Goal: Check status: Check status

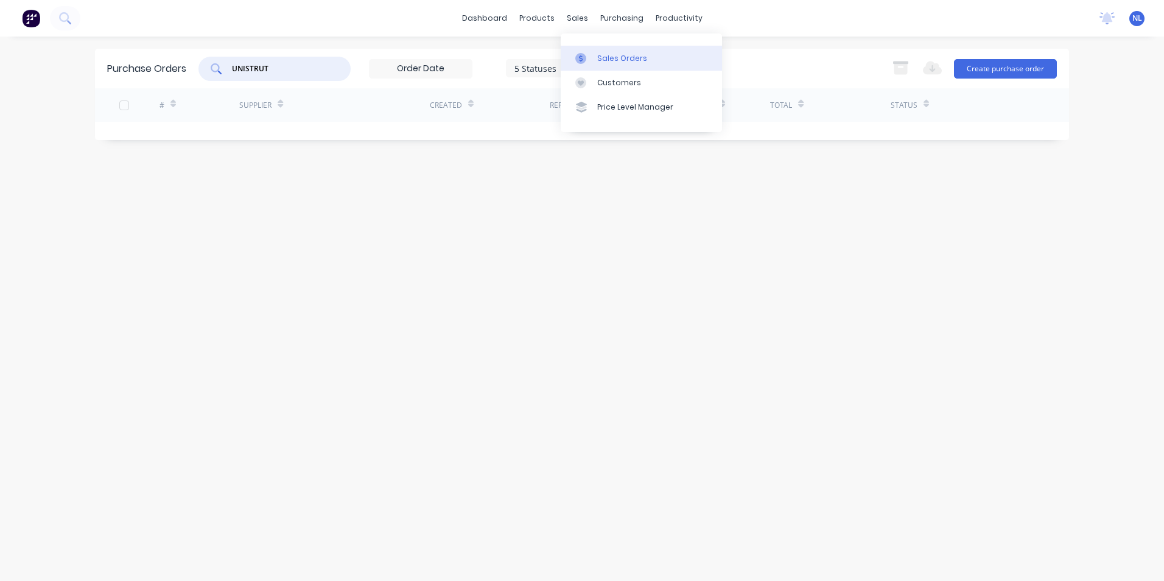
click at [600, 61] on div "Sales Orders" at bounding box center [622, 58] width 50 height 11
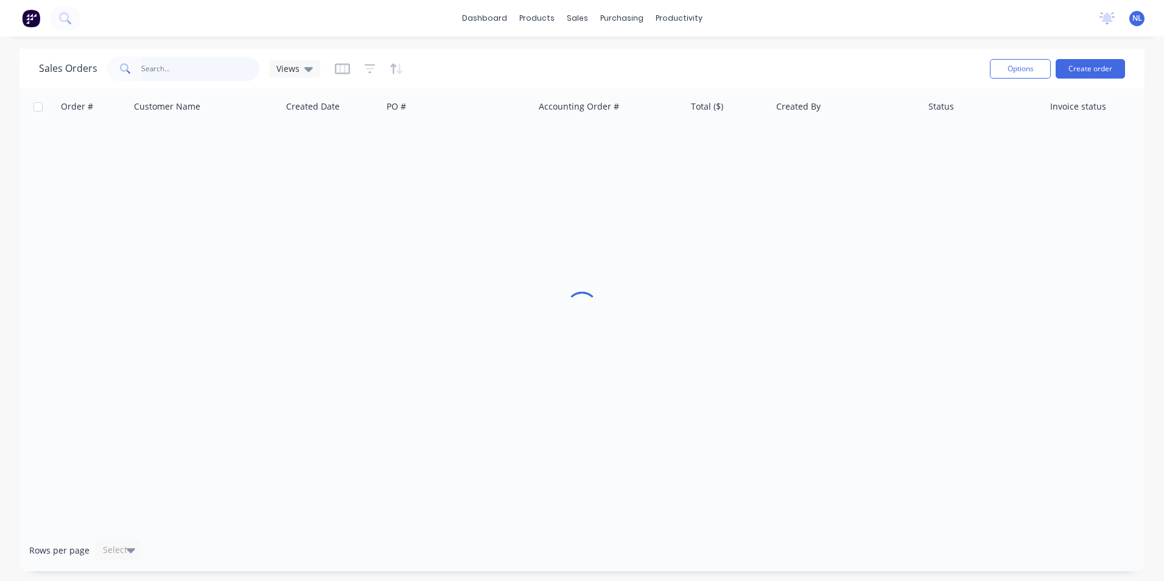
click at [203, 66] on input "text" at bounding box center [200, 69] width 119 height 24
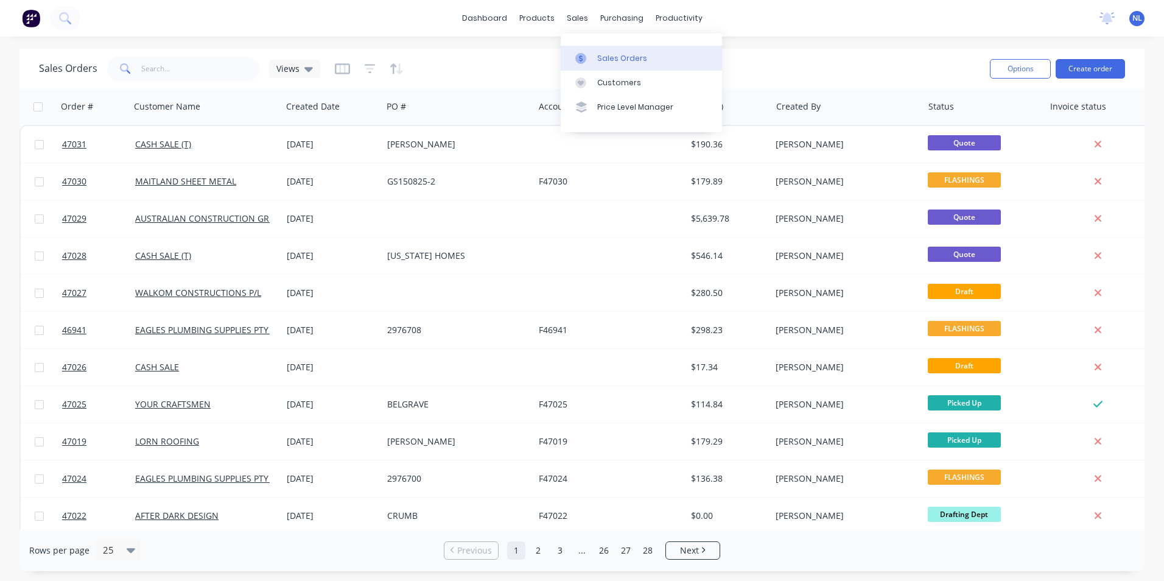
click at [635, 56] on div "Sales Orders" at bounding box center [622, 58] width 50 height 11
click at [157, 72] on input "text" at bounding box center [200, 69] width 119 height 24
click at [136, 65] on span at bounding box center [124, 69] width 34 height 24
click at [144, 68] on input "text" at bounding box center [200, 69] width 119 height 24
click at [188, 72] on input "text" at bounding box center [200, 69] width 119 height 24
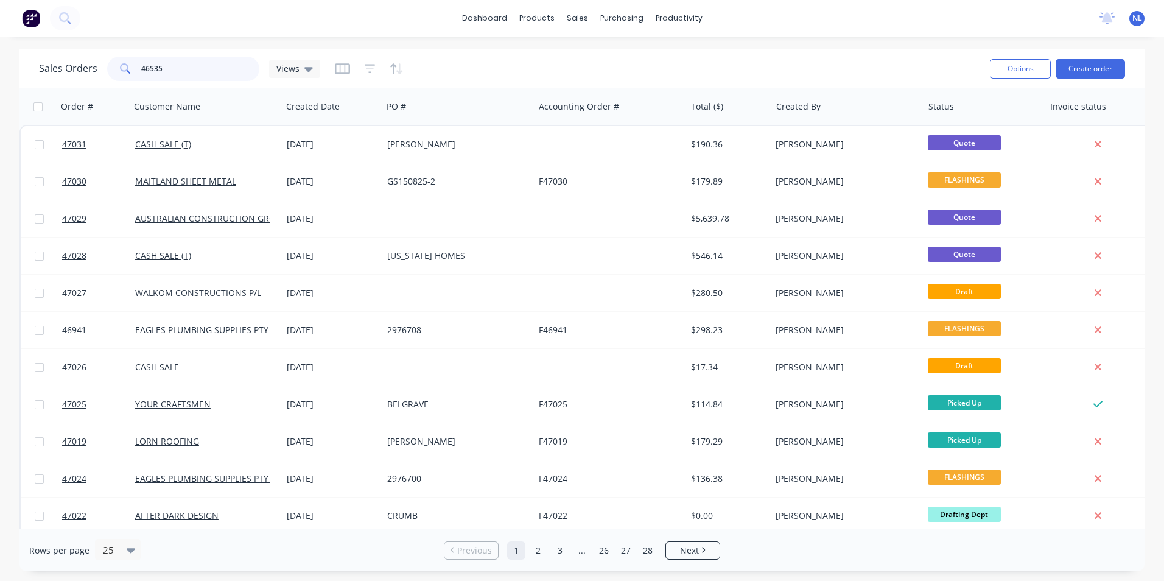
type input "46535"
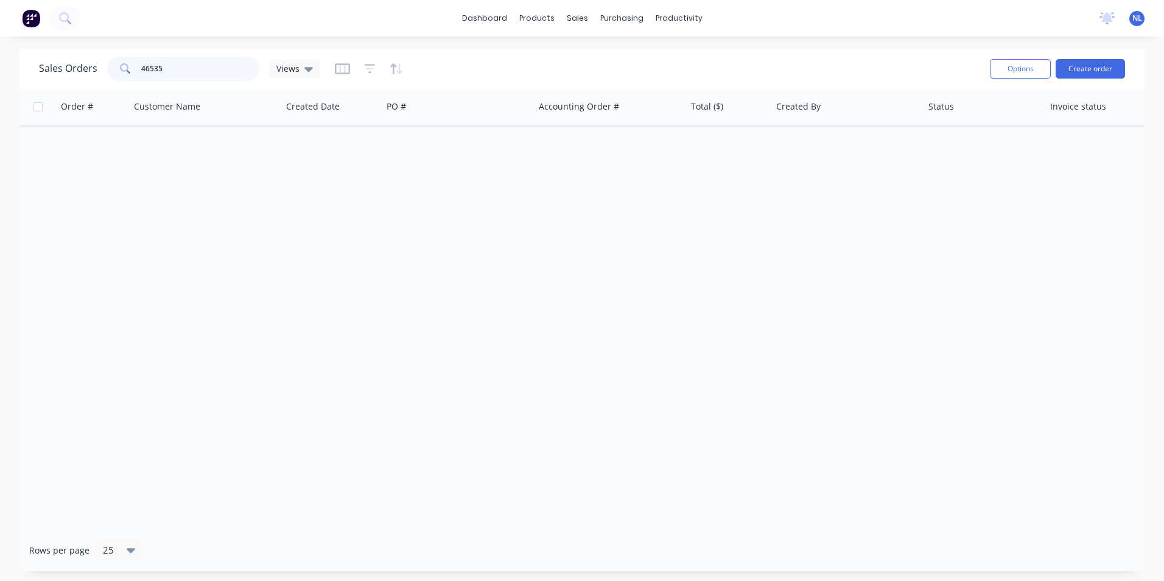
drag, startPoint x: 215, startPoint y: 71, endPoint x: 127, endPoint y: 83, distance: 89.7
click at [127, 83] on div "Sales Orders 46535 Views Options Create order" at bounding box center [581, 69] width 1125 height 40
click at [294, 72] on span "Views" at bounding box center [287, 68] width 23 height 13
click at [373, 75] on button "button" at bounding box center [370, 68] width 11 height 19
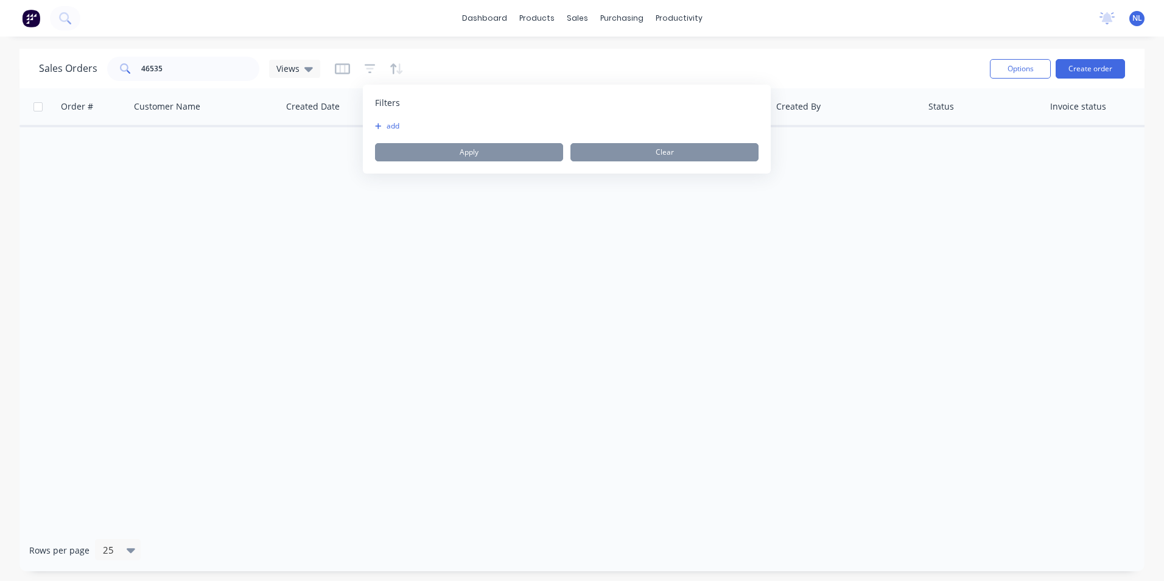
click at [392, 118] on div "Filters add Apply Clear" at bounding box center [567, 129] width 408 height 89
click at [391, 125] on button "add" at bounding box center [390, 126] width 30 height 10
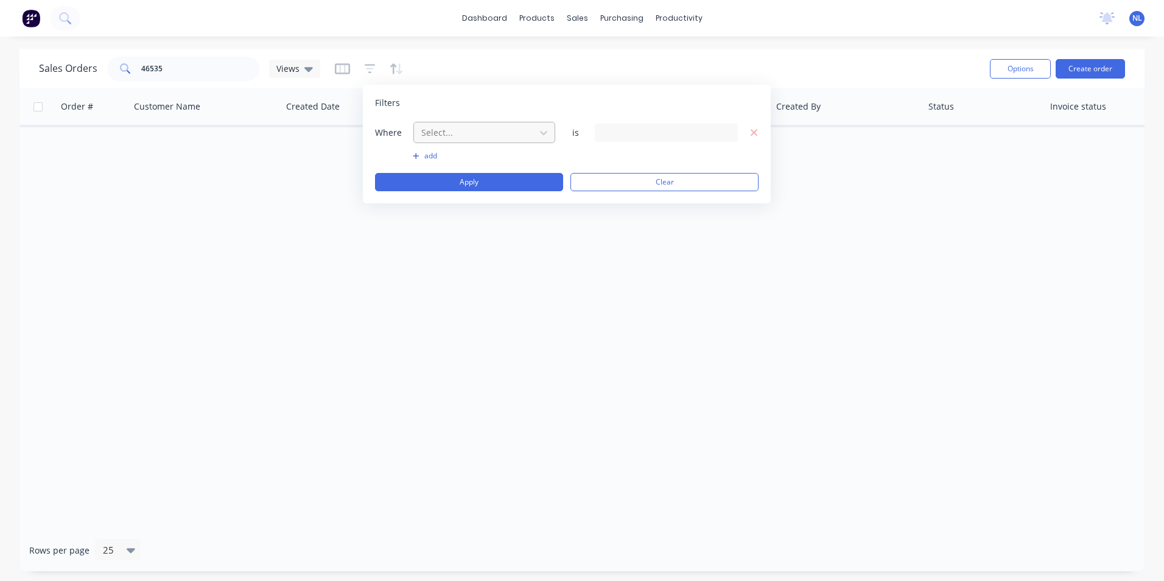
click at [444, 138] on div at bounding box center [474, 132] width 109 height 15
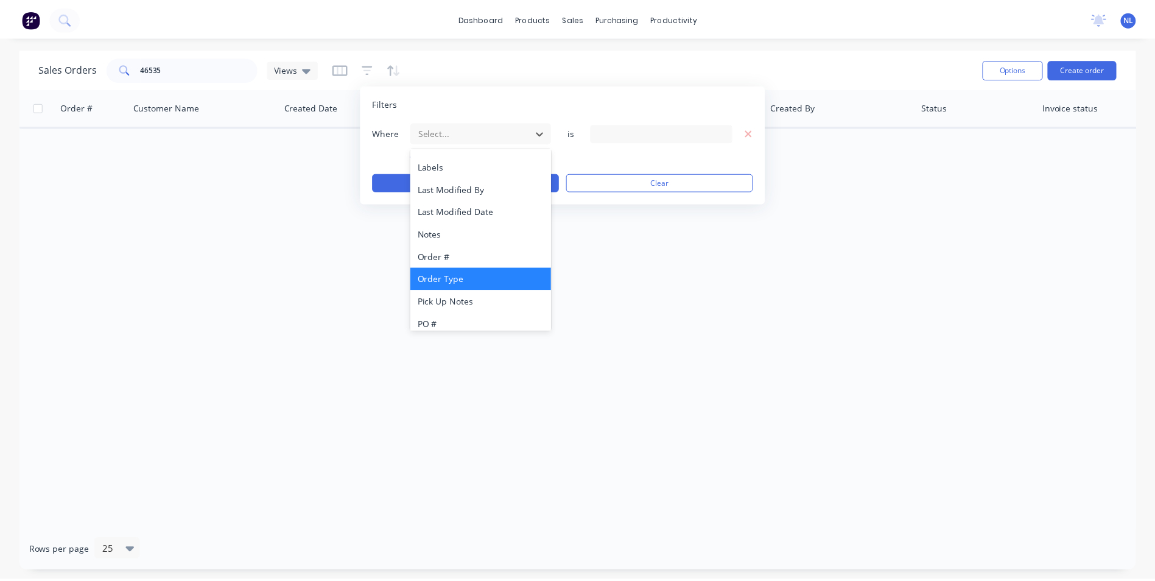
scroll to position [295, 0]
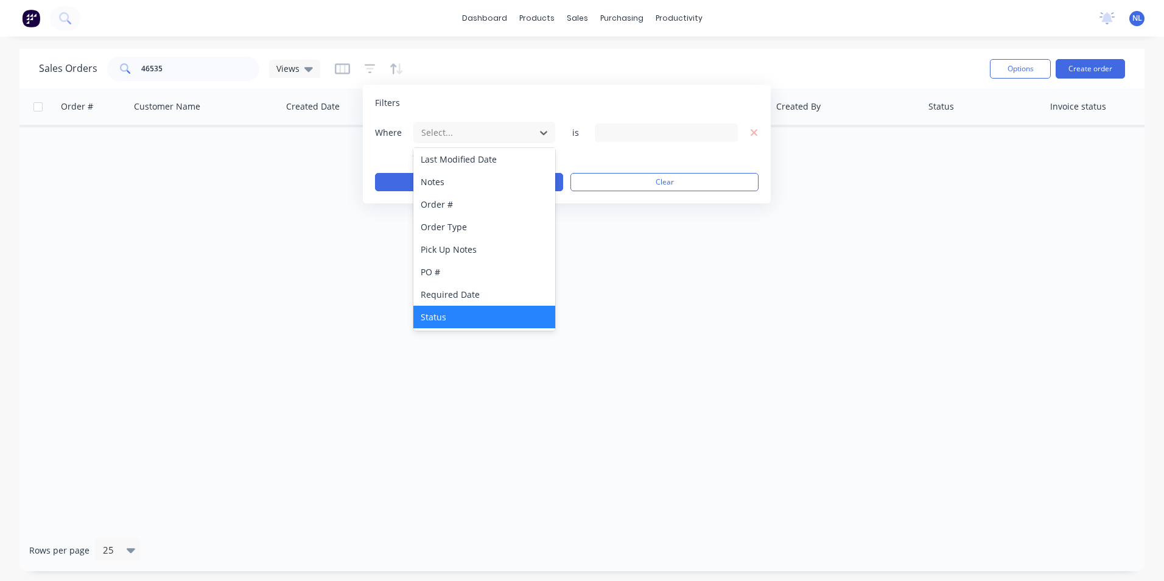
click at [454, 314] on div "Status" at bounding box center [484, 317] width 142 height 23
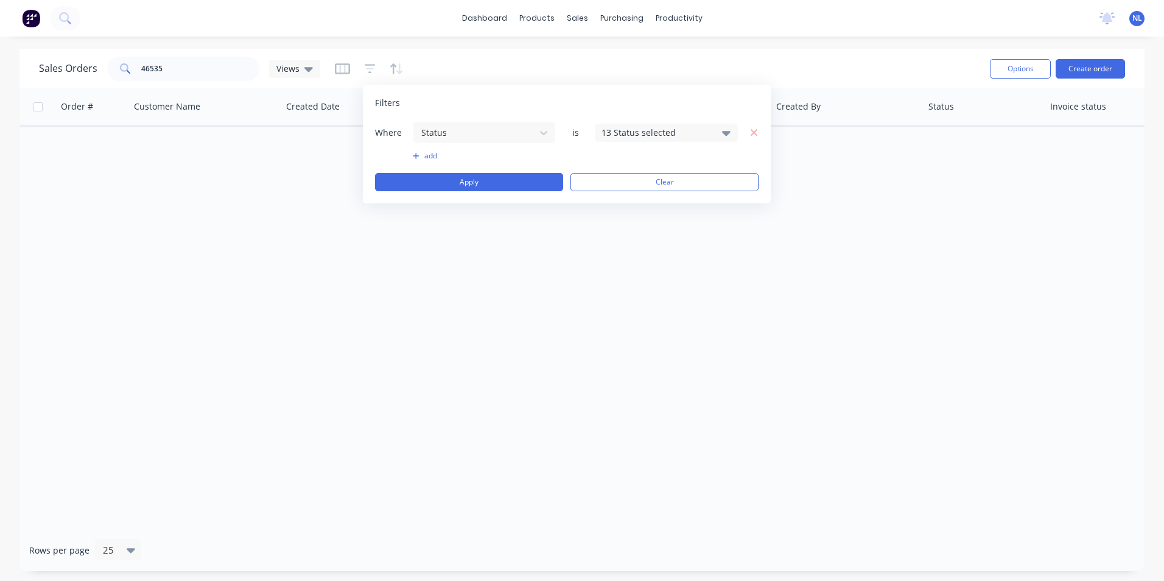
click at [651, 142] on div "Where Status is 13 Status selected" at bounding box center [567, 132] width 384 height 23
click at [661, 140] on div "13 Status selected" at bounding box center [666, 133] width 143 height 18
click at [651, 228] on div "Archived" at bounding box center [705, 224] width 146 height 13
click at [555, 144] on div "Where Status is 14 Status selected add Apply Clear" at bounding box center [567, 156] width 384 height 70
click at [500, 183] on button "Apply" at bounding box center [469, 182] width 188 height 18
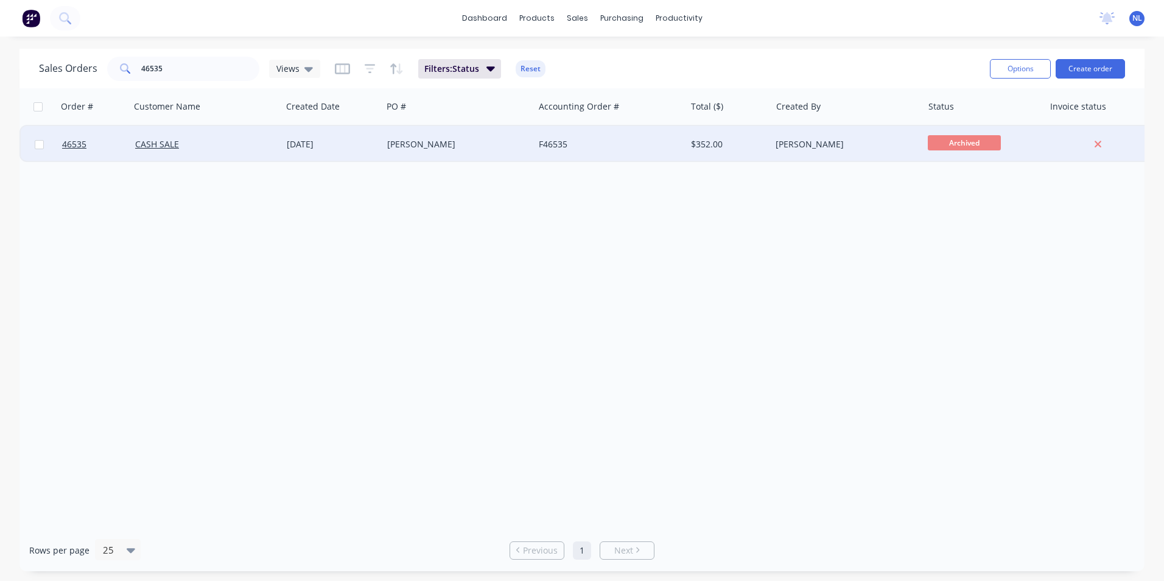
click at [754, 146] on div "$352.00" at bounding box center [726, 144] width 71 height 12
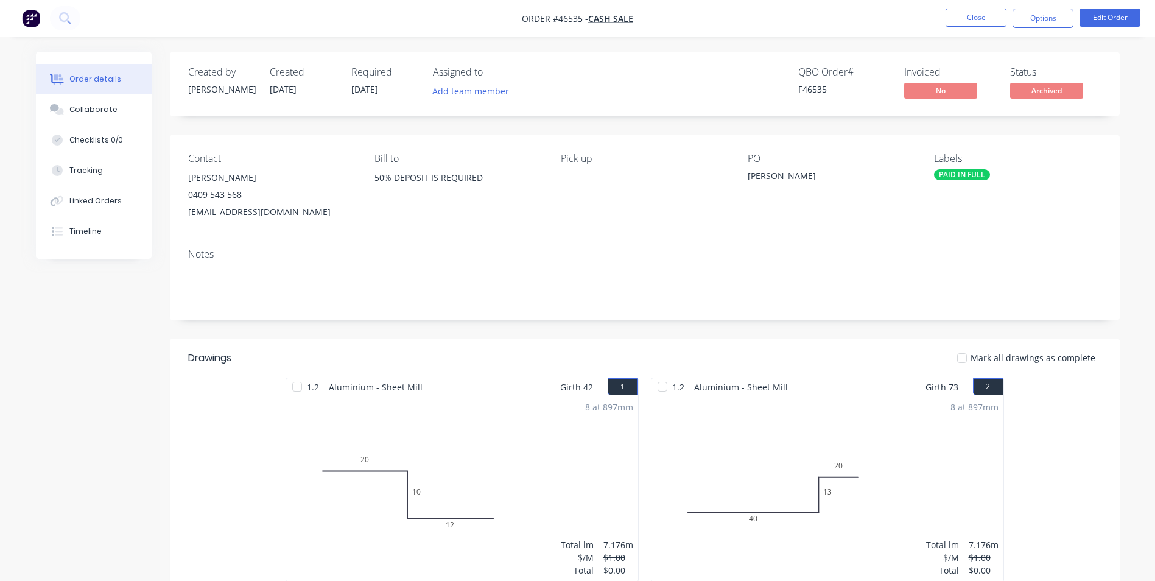
click at [218, 181] on div "[PERSON_NAME]" at bounding box center [271, 177] width 167 height 17
drag, startPoint x: 253, startPoint y: 178, endPoint x: 187, endPoint y: 175, distance: 65.2
click at [188, 175] on div "[PERSON_NAME]" at bounding box center [271, 177] width 167 height 17
drag, startPoint x: 187, startPoint y: 175, endPoint x: 213, endPoint y: 180, distance: 25.9
copy div "[PERSON_NAME]"
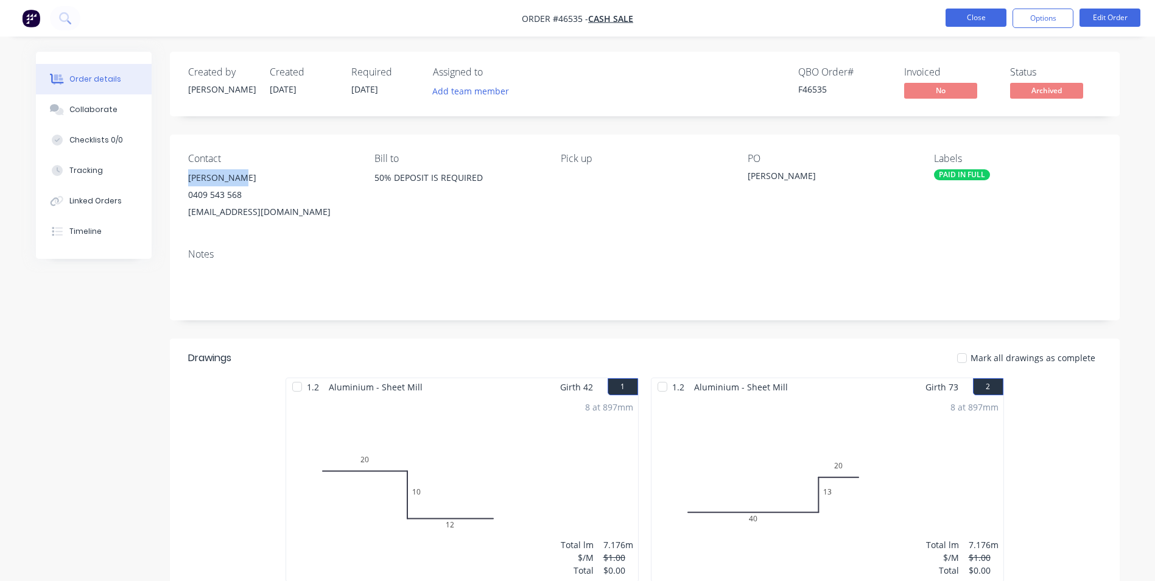
click at [970, 18] on button "Close" at bounding box center [975, 18] width 61 height 18
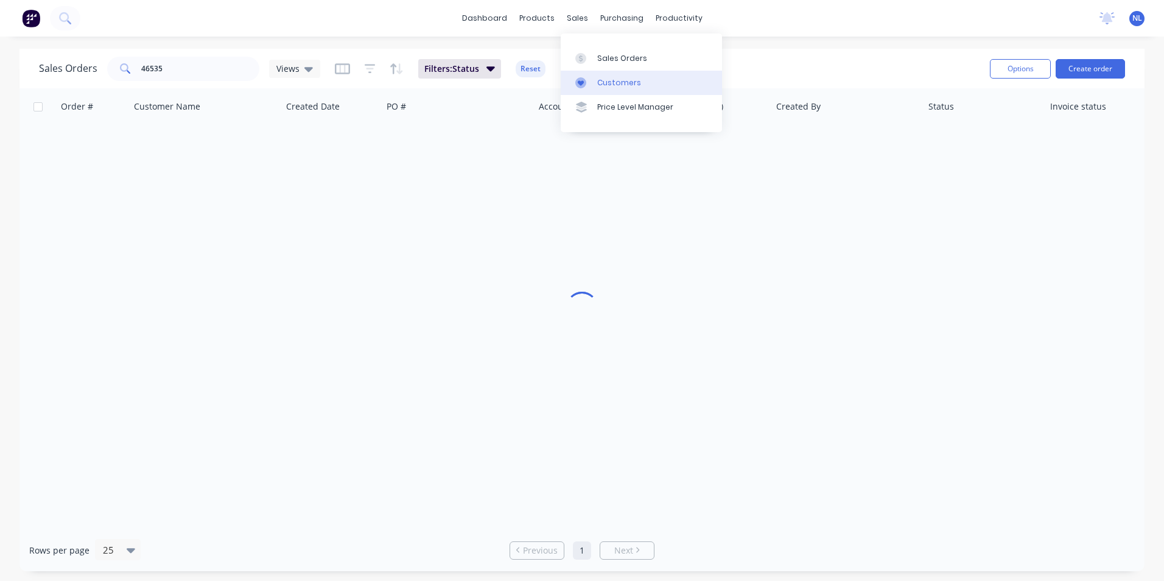
click at [612, 82] on div "Customers" at bounding box center [619, 82] width 44 height 11
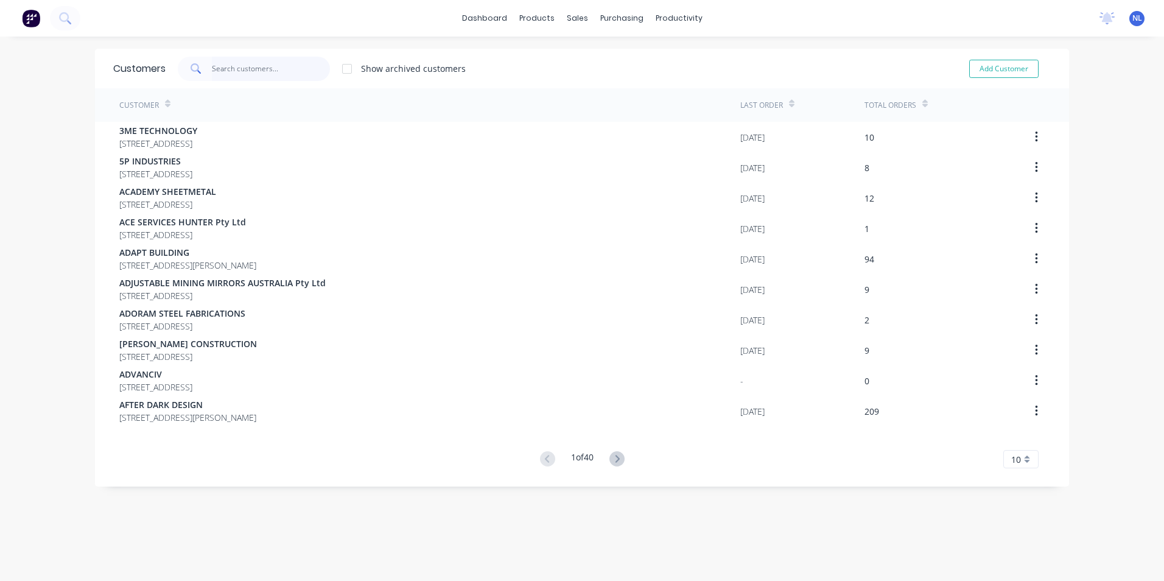
click at [238, 60] on input "text" at bounding box center [271, 69] width 119 height 24
paste input "[PERSON_NAME]"
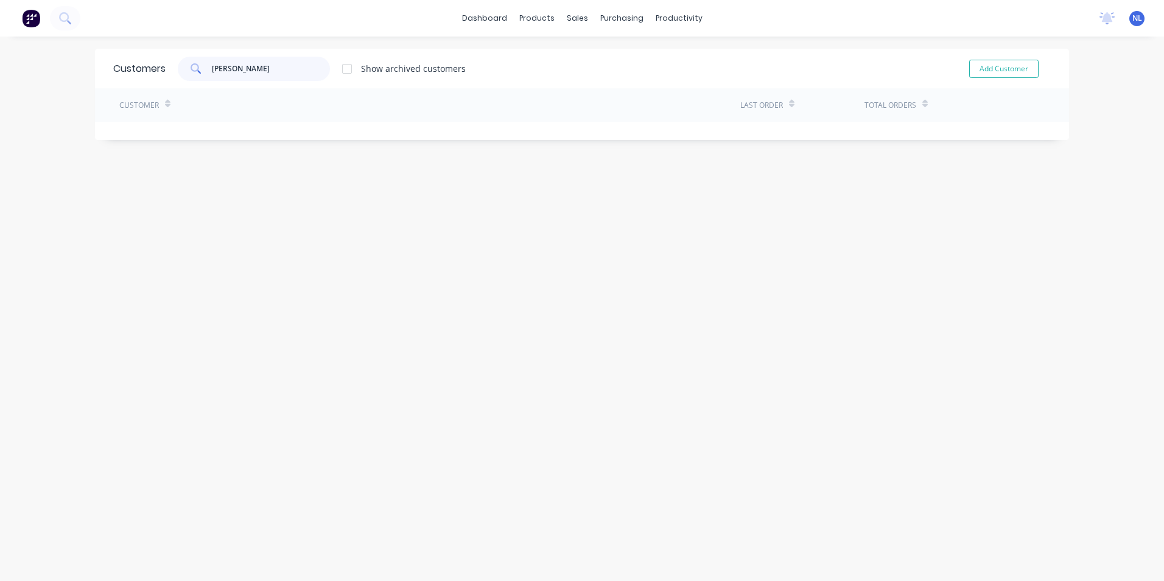
type input "[PERSON_NAME]"
click at [595, 50] on link "Sales Orders" at bounding box center [636, 58] width 161 height 24
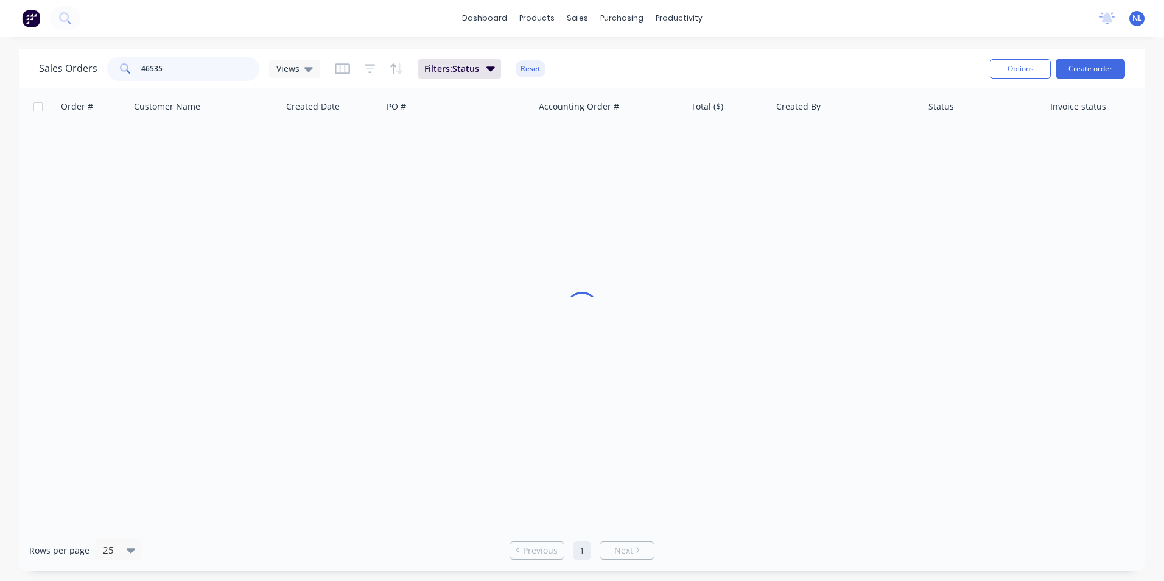
drag, startPoint x: 180, startPoint y: 71, endPoint x: 143, endPoint y: 71, distance: 37.1
click at [143, 71] on input "46535" at bounding box center [200, 69] width 119 height 24
type input "46923"
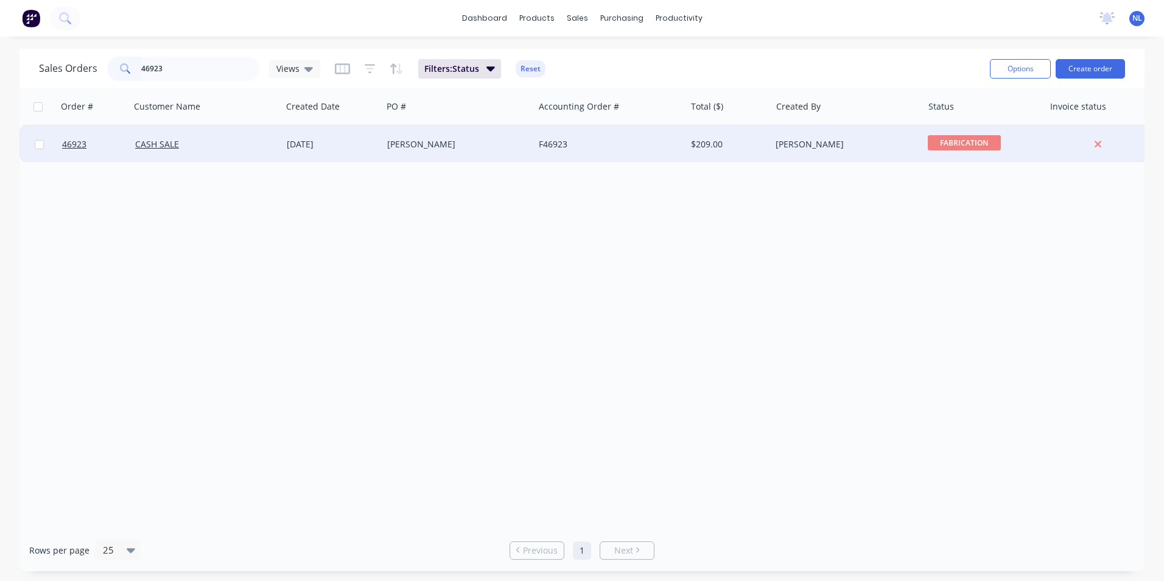
click at [589, 145] on div "F46923" at bounding box center [606, 144] width 135 height 12
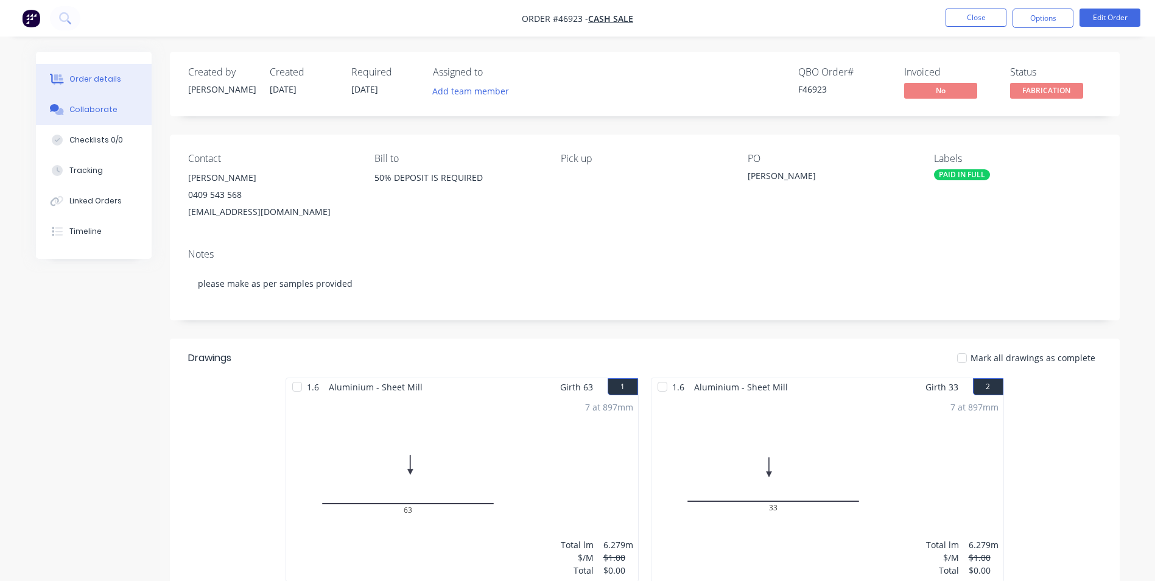
click at [74, 118] on button "Collaborate" at bounding box center [94, 109] width 116 height 30
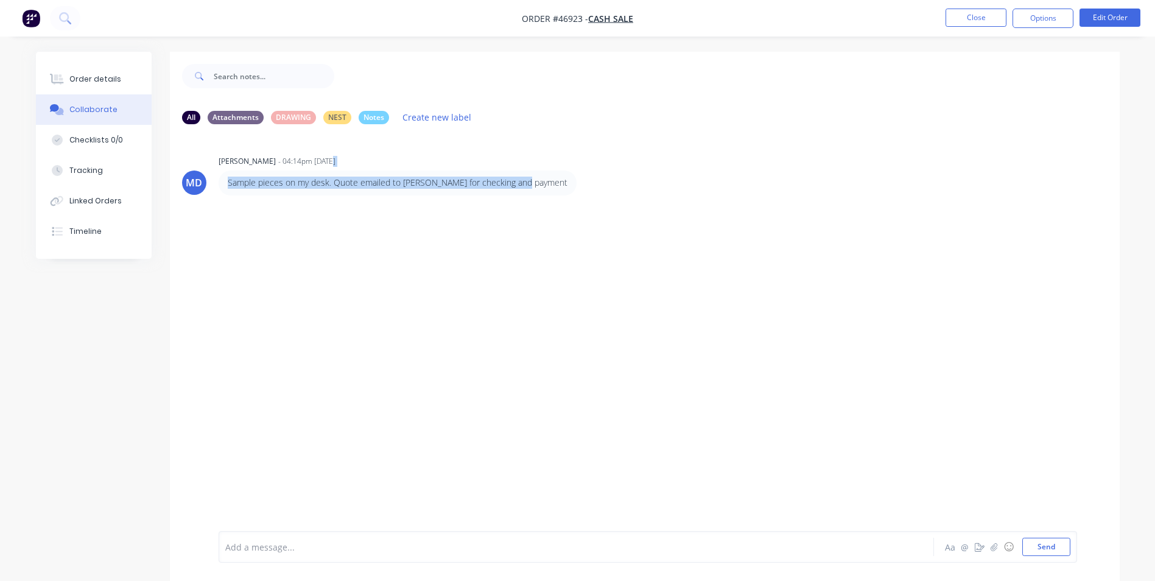
drag, startPoint x: 539, startPoint y: 184, endPoint x: 355, endPoint y: 197, distance: 184.9
click at [355, 197] on div "MD [PERSON_NAME] - 04:14pm [DATE] Sample pieces on my desk. Quote emailed to [P…" at bounding box center [645, 332] width 950 height 397
drag, startPoint x: 355, startPoint y: 197, endPoint x: 484, endPoint y: 256, distance: 141.7
click at [484, 256] on div "MD [PERSON_NAME] - 04:14pm [DATE] Sample pieces on my desk. Quote emailed to [P…" at bounding box center [645, 332] width 950 height 397
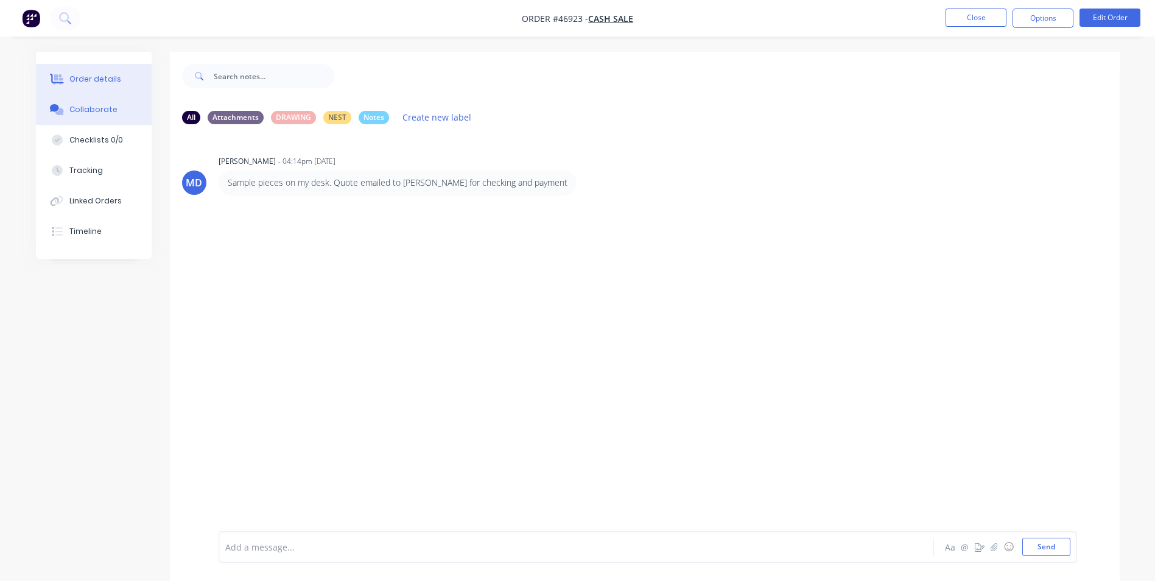
click at [97, 86] on button "Order details" at bounding box center [94, 79] width 116 height 30
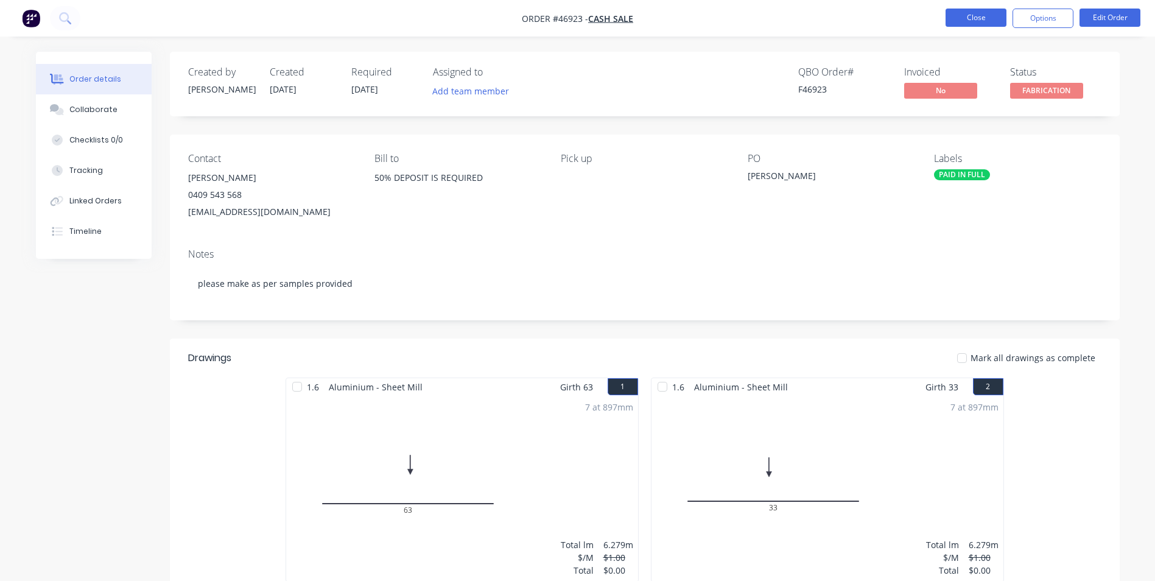
click at [964, 13] on button "Close" at bounding box center [975, 18] width 61 height 18
